Goal: Task Accomplishment & Management: Complete application form

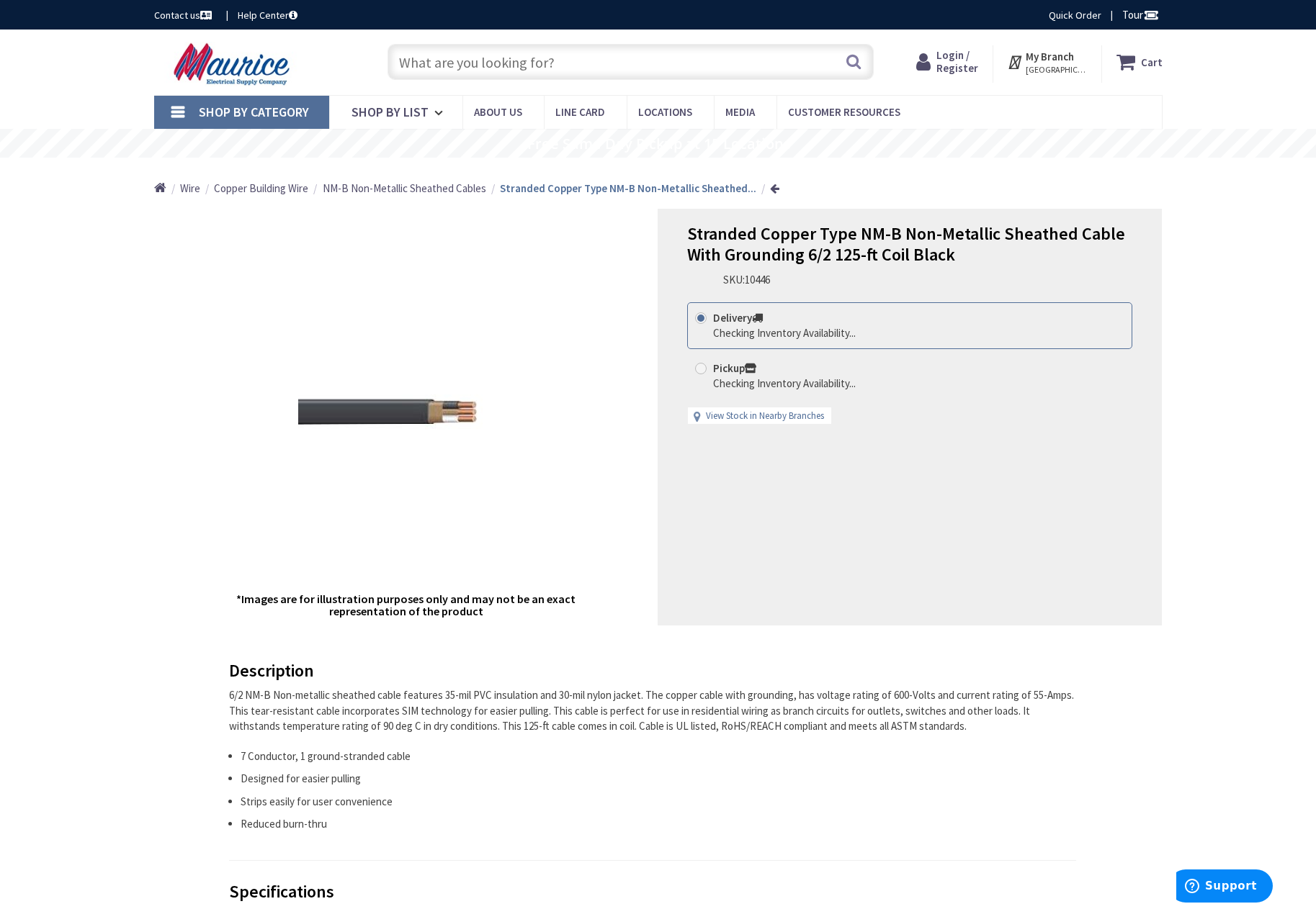
click at [968, 68] on span "Login / Register" at bounding box center [957, 61] width 42 height 27
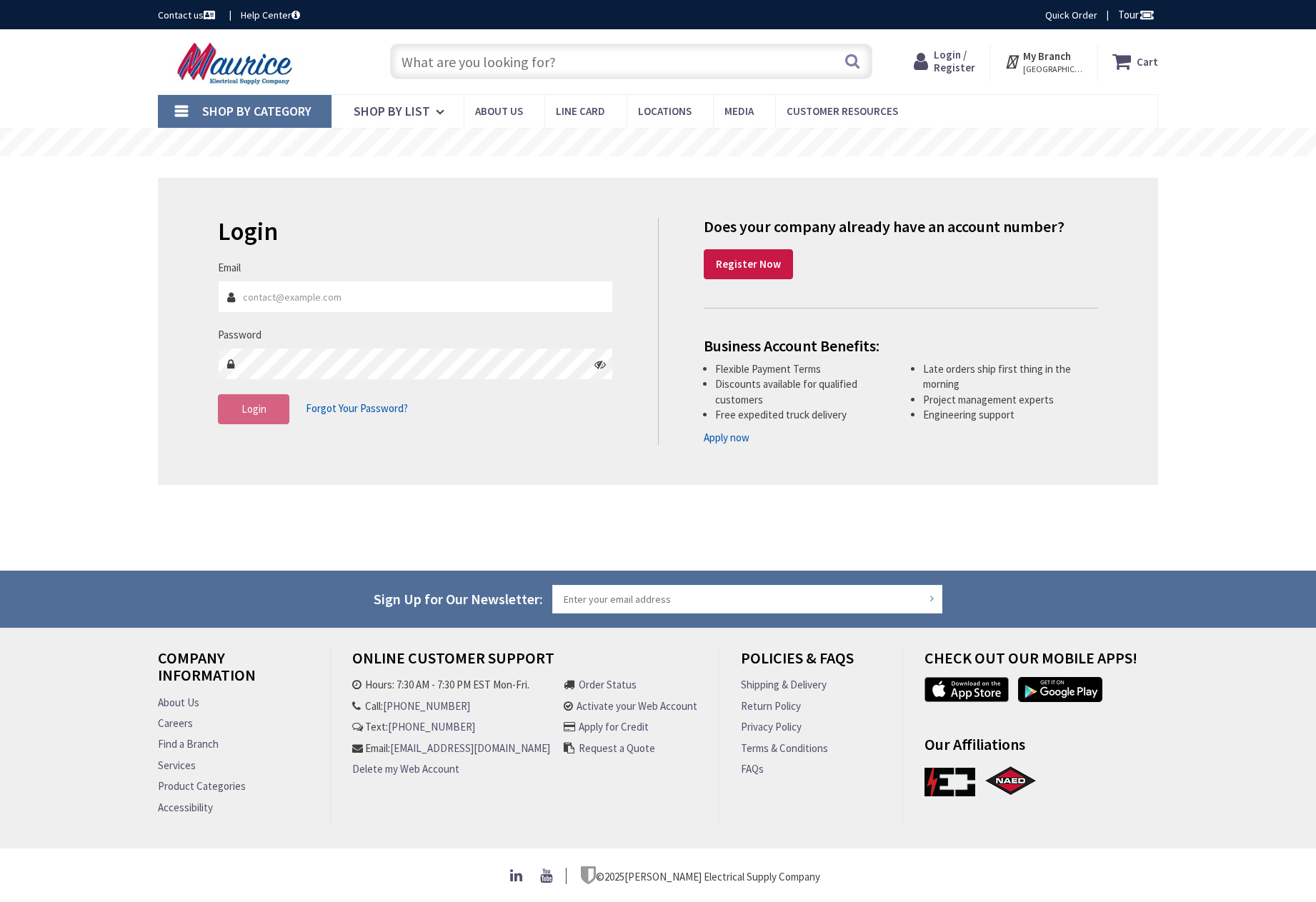
type input "[PERSON_NAME][GEOGRAPHIC_DATA], [GEOGRAPHIC_DATA]"
click at [447, 302] on input "Email" at bounding box center [415, 296] width 395 height 32
click at [618, 450] on div "Login Invalid login or password Email Password Login Forgot Your Password?" at bounding box center [657, 331] width 1000 height 307
click at [750, 265] on strong "Register Now" at bounding box center [748, 264] width 65 height 14
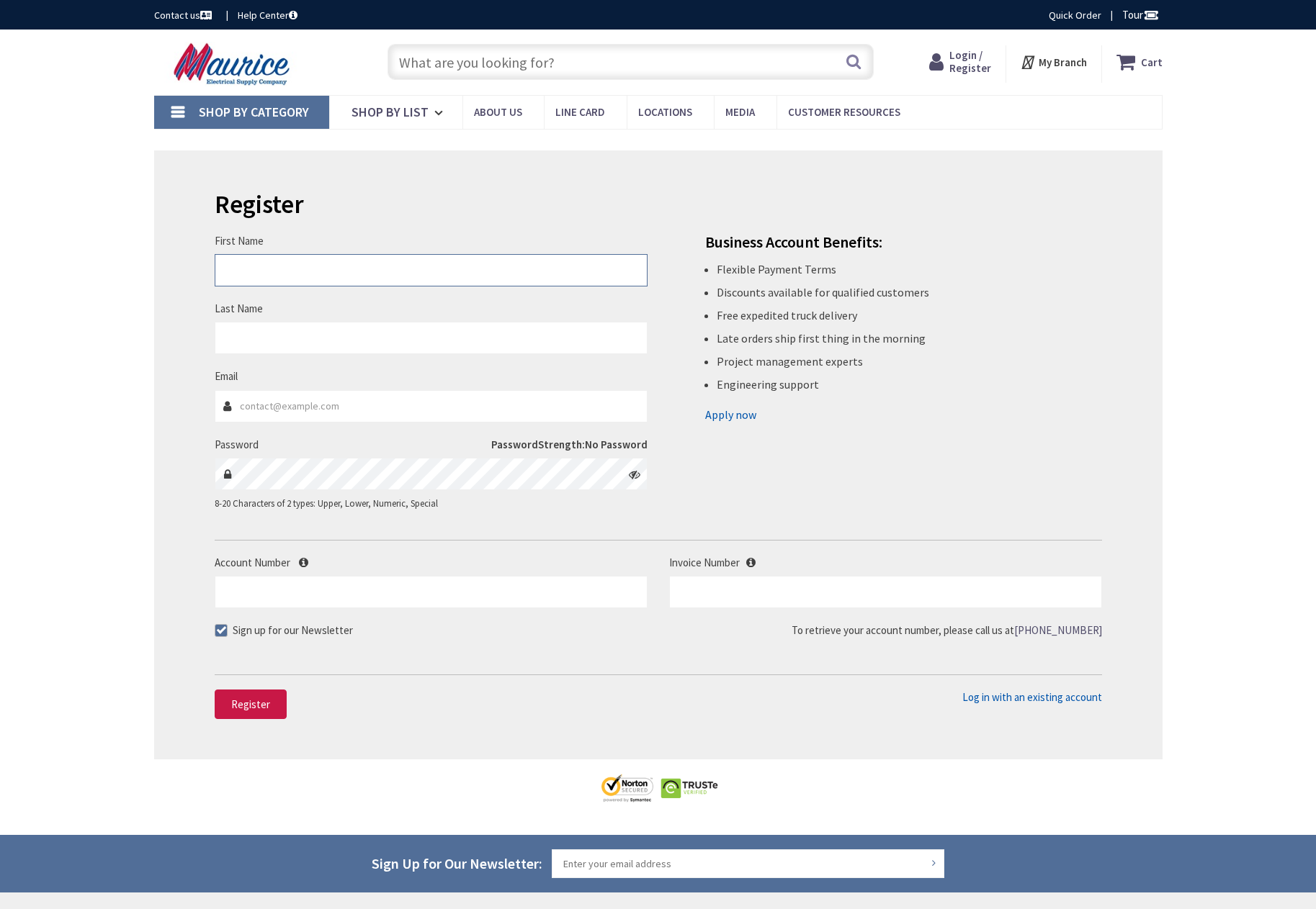
click at [373, 283] on input "First Name" at bounding box center [431, 270] width 433 height 32
click at [893, 395] on li "Engineering support" at bounding box center [909, 384] width 385 height 23
click at [423, 274] on input "First Name" at bounding box center [431, 270] width 433 height 32
click at [945, 429] on div "First Name This is a required field. Last Name Email Password Password Strength:" at bounding box center [658, 358] width 909 height 335
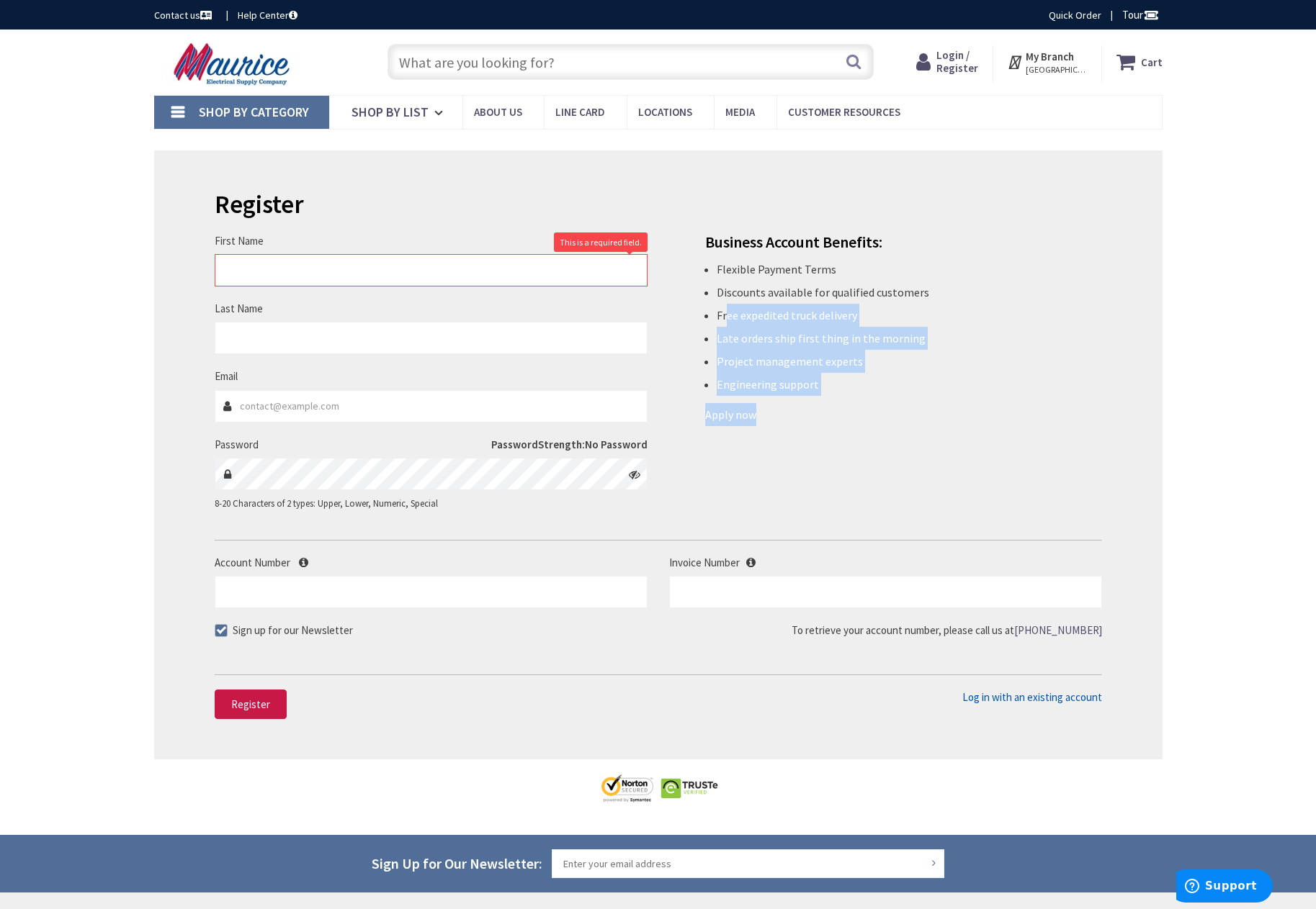
drag, startPoint x: 838, startPoint y: 406, endPoint x: 727, endPoint y: 301, distance: 152.8
click at [727, 302] on div "Flexible Payment Terms Discounts available for qualified customers Free expedit…" at bounding box center [903, 338] width 397 height 176
click at [941, 381] on li "Engineering support" at bounding box center [909, 384] width 385 height 23
click at [877, 435] on div "First Name This is a required field. Last Name Email Password Password Strength:" at bounding box center [658, 358] width 909 height 335
click at [725, 422] on link "Apply now" at bounding box center [731, 415] width 51 height 23
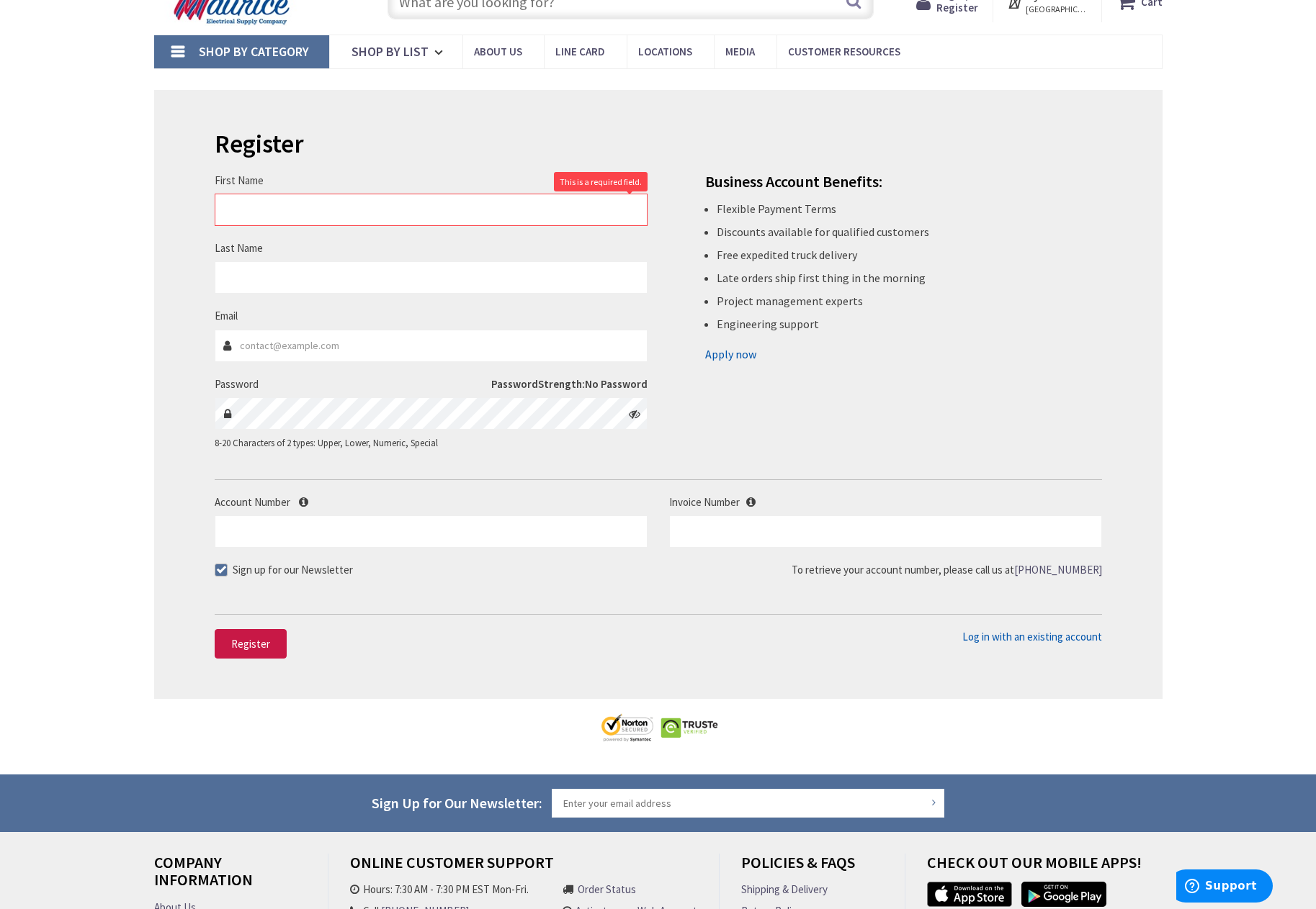
scroll to position [72, 0]
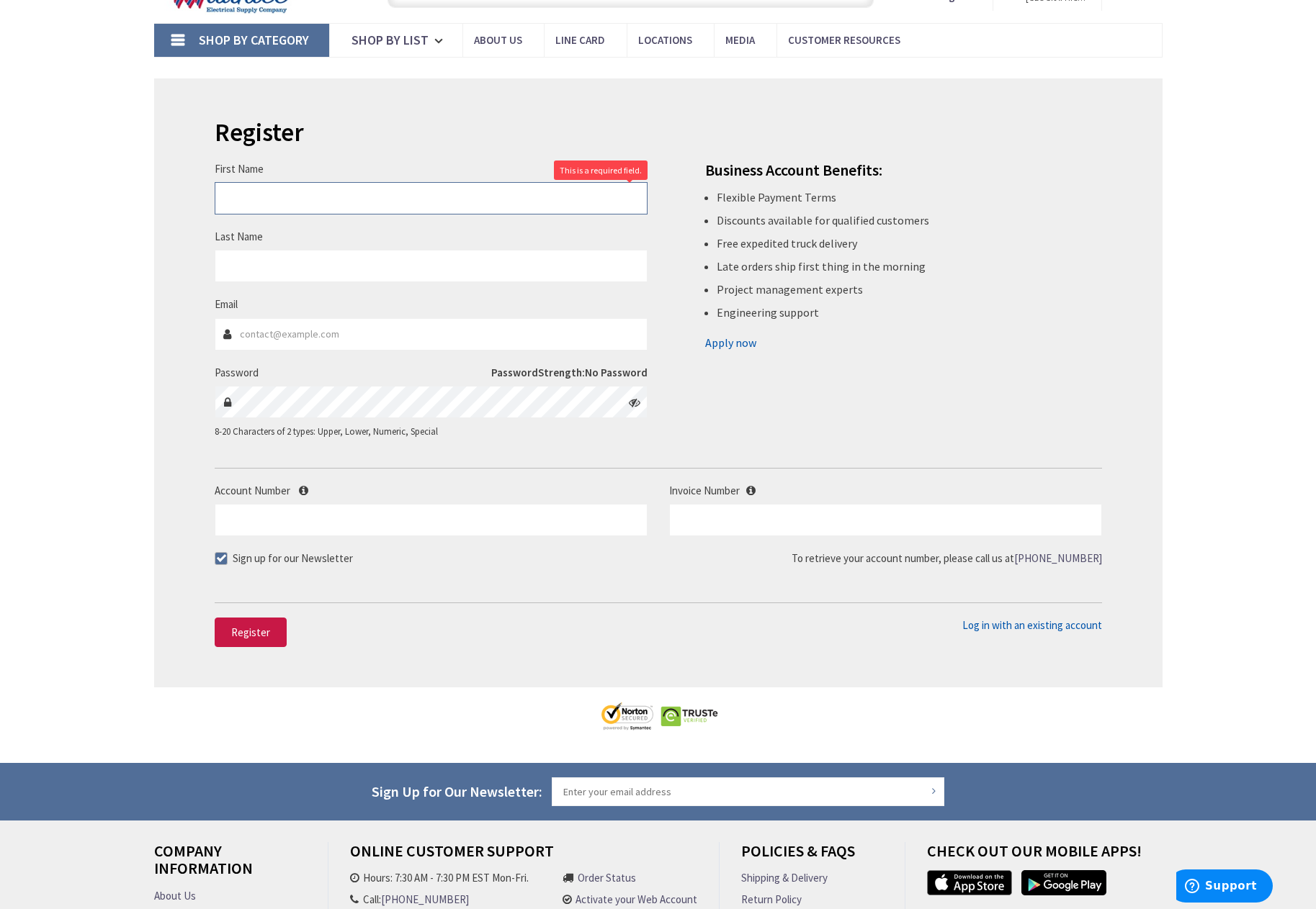
click at [371, 194] on input "First Name" at bounding box center [431, 198] width 433 height 32
click at [1113, 428] on div "Register First Name This is a required field. Last Name Email Password" at bounding box center [658, 383] width 1008 height 609
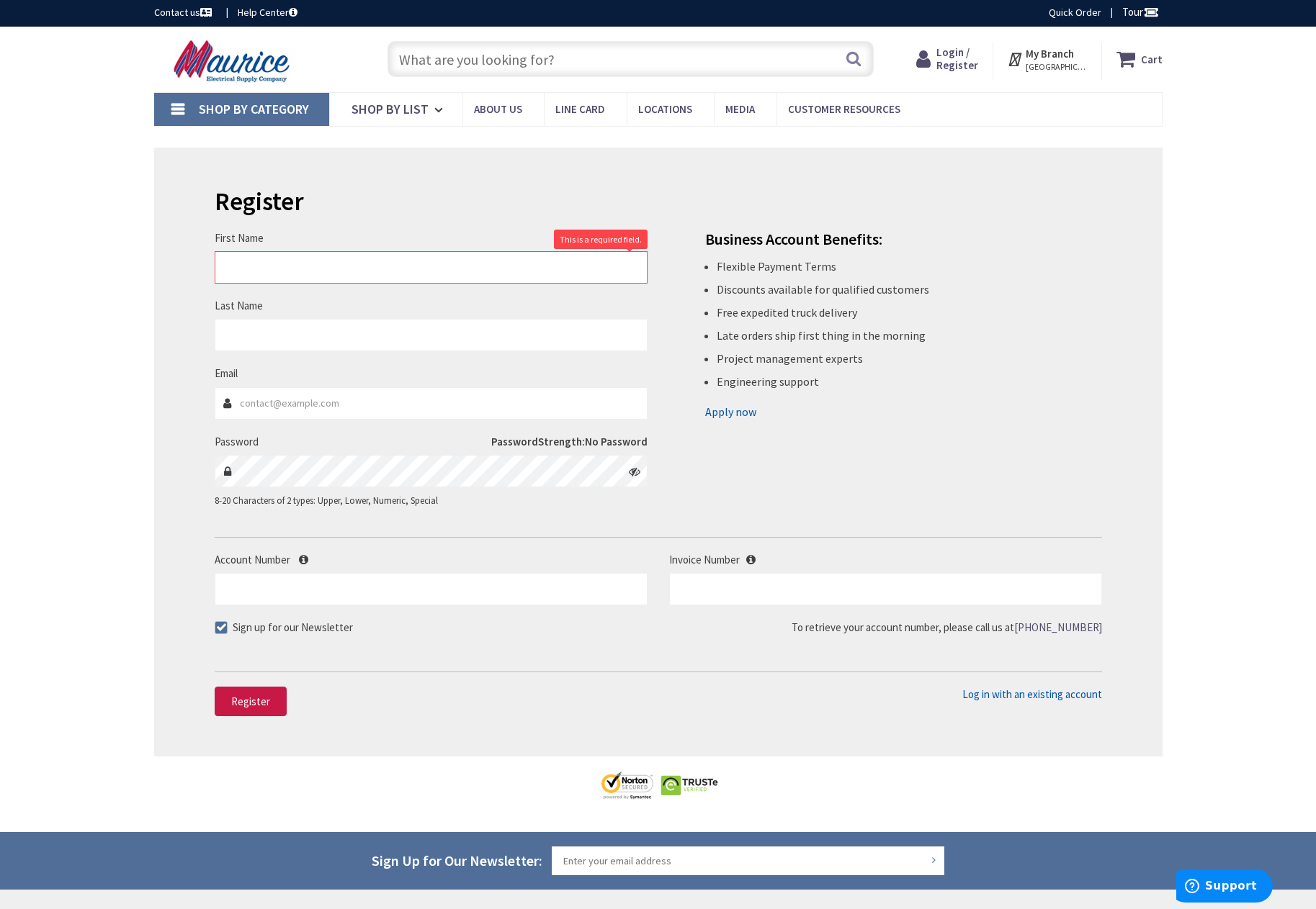
scroll to position [0, 0]
